Goal: Task Accomplishment & Management: Use online tool/utility

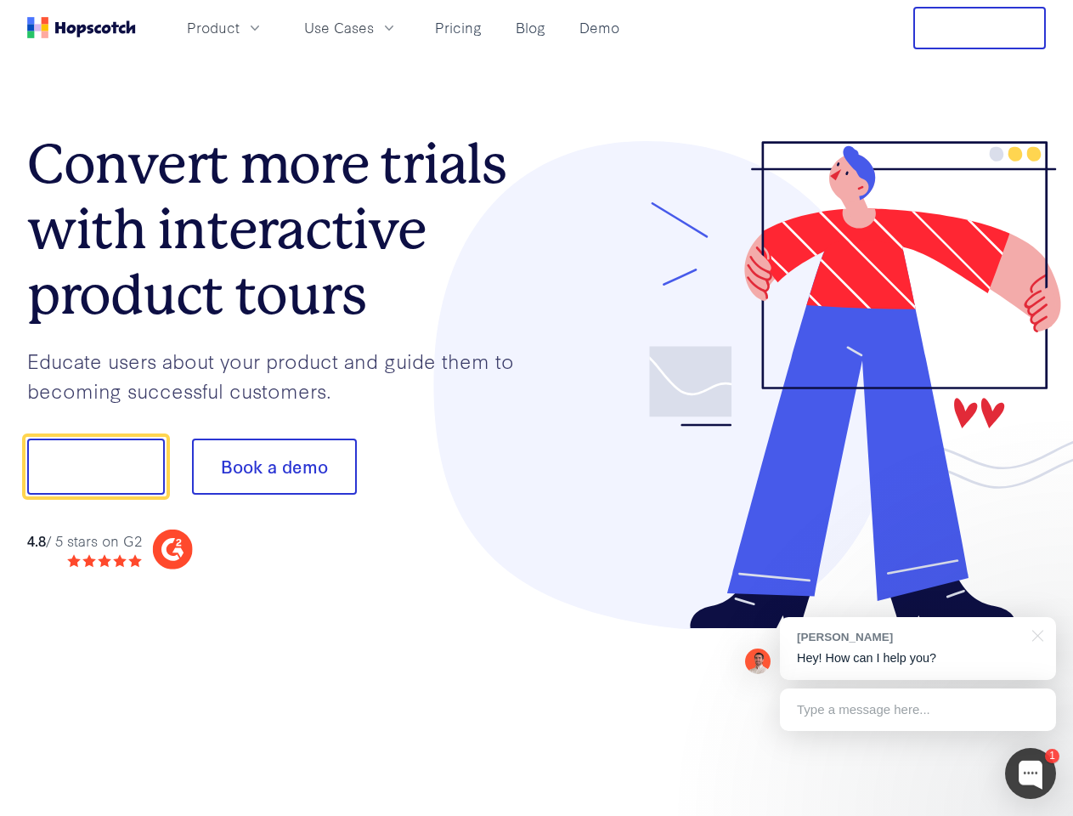
click at [537, 408] on div at bounding box center [792, 385] width 510 height 489
click at [240, 27] on span "Product" at bounding box center [213, 27] width 53 height 21
click at [374, 27] on span "Use Cases" at bounding box center [339, 27] width 70 height 21
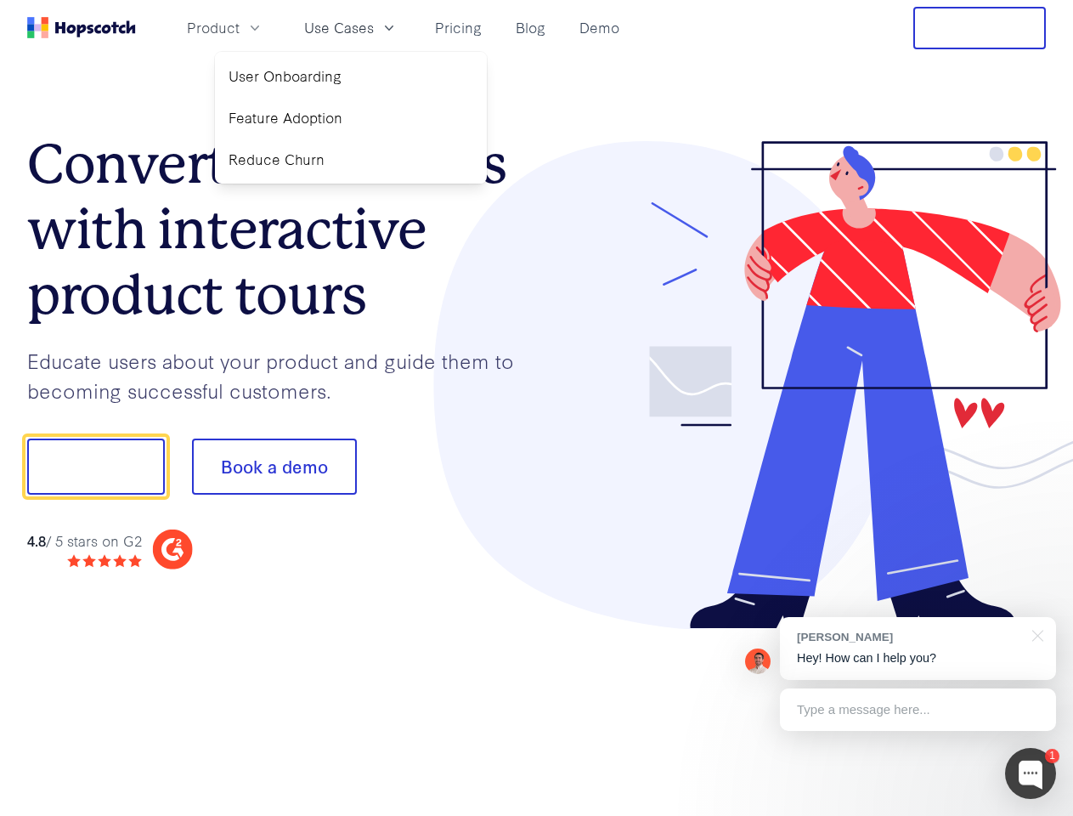
click at [980, 28] on button "Free Trial" at bounding box center [980, 28] width 133 height 42
click at [95, 467] on button "Show me!" at bounding box center [96, 467] width 138 height 56
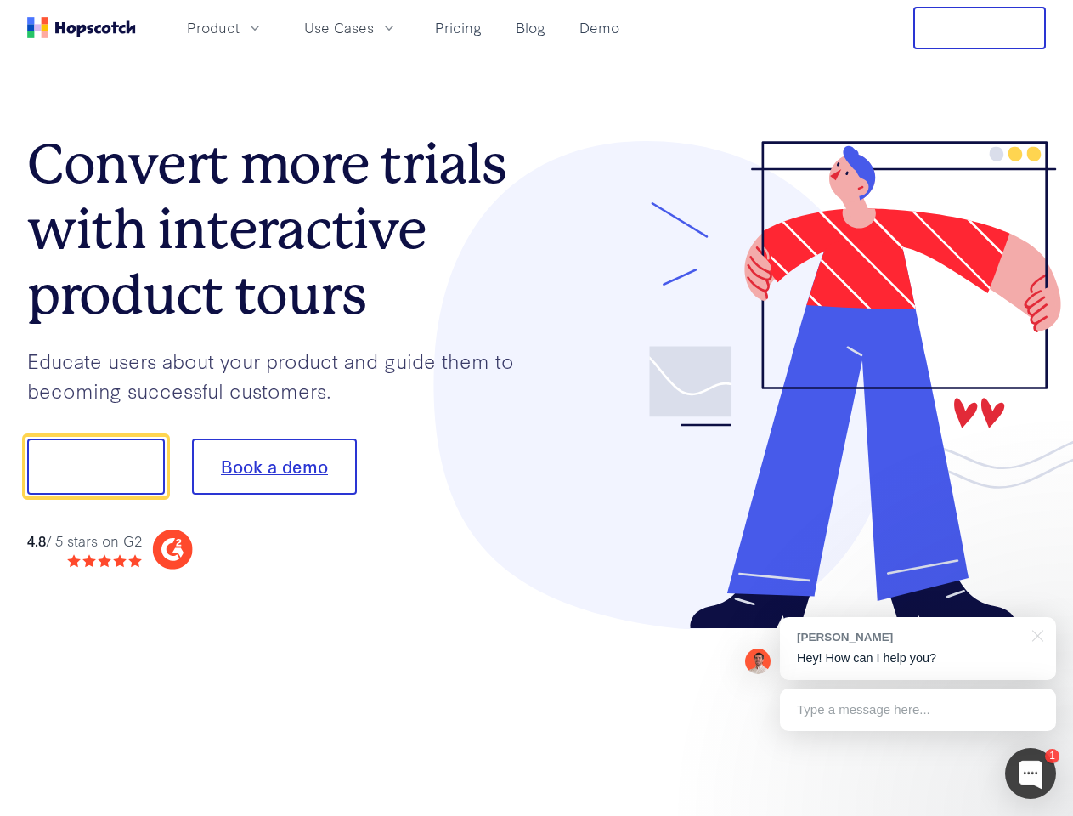
click at [274, 467] on button "Book a demo" at bounding box center [274, 467] width 165 height 56
click at [1031, 773] on div at bounding box center [1030, 773] width 51 height 51
click at [918, 648] on div "[PERSON_NAME] Hey! How can I help you?" at bounding box center [918, 648] width 276 height 63
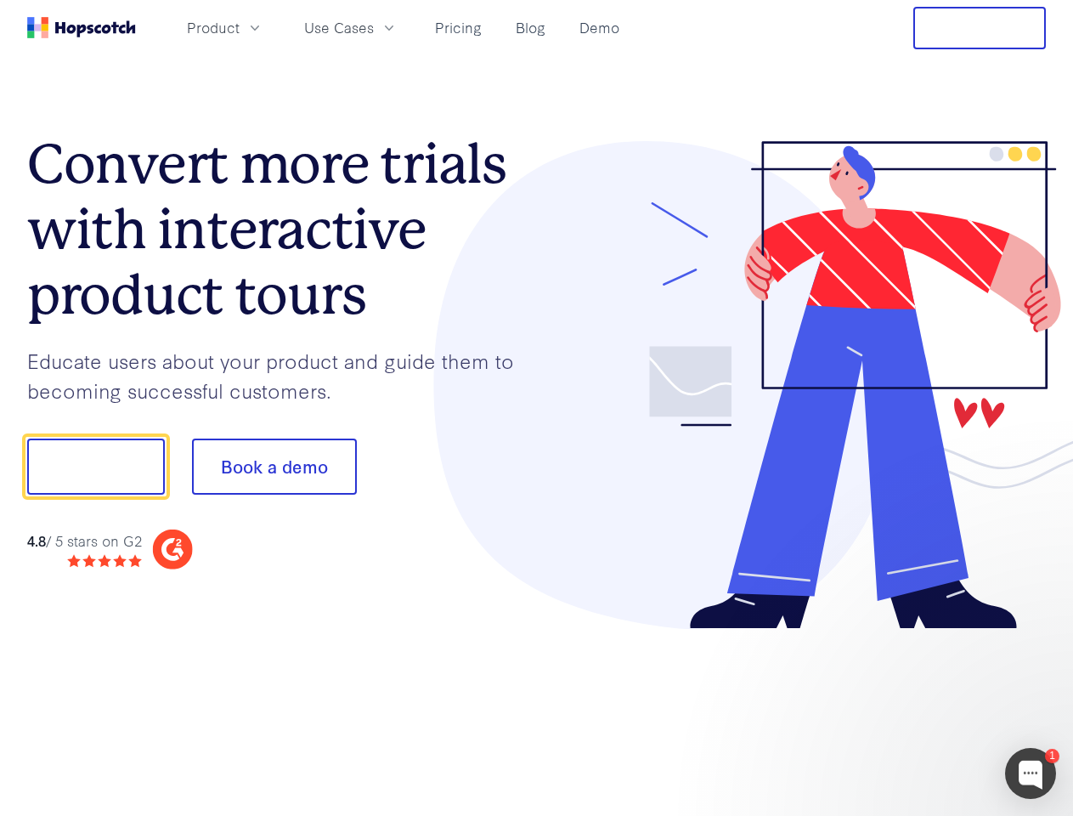
click at [1035, 634] on div at bounding box center [897, 464] width 319 height 567
click at [918, 710] on div at bounding box center [897, 578] width 319 height 339
